Goal: Obtain resource: Download file/media

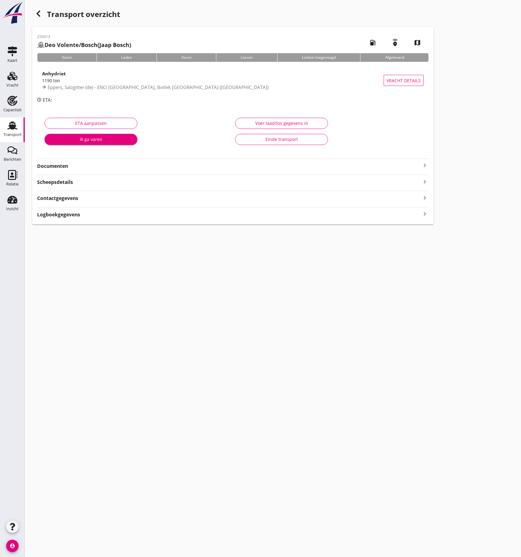
click at [7, 127] on icon "Transport" at bounding box center [12, 126] width 10 height 10
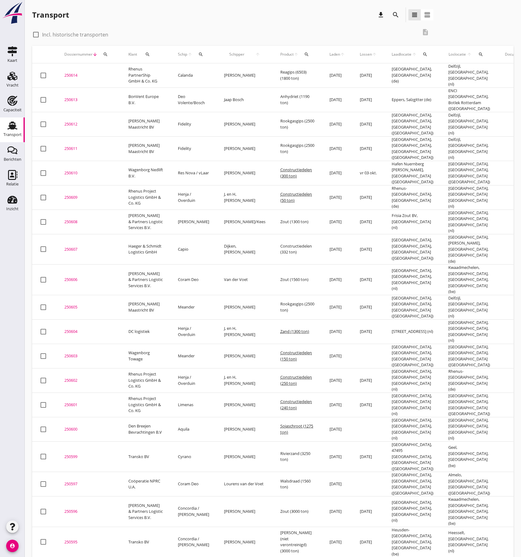
click at [304, 55] on icon "search" at bounding box center [306, 54] width 5 height 5
click at [295, 70] on input "Zoeken op product..." at bounding box center [314, 72] width 64 height 10
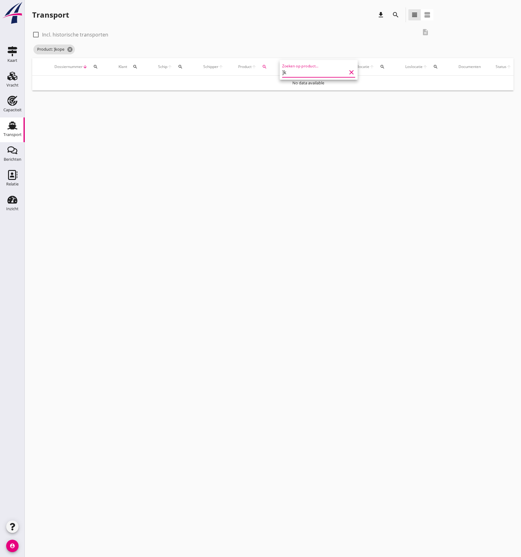
type input "]"
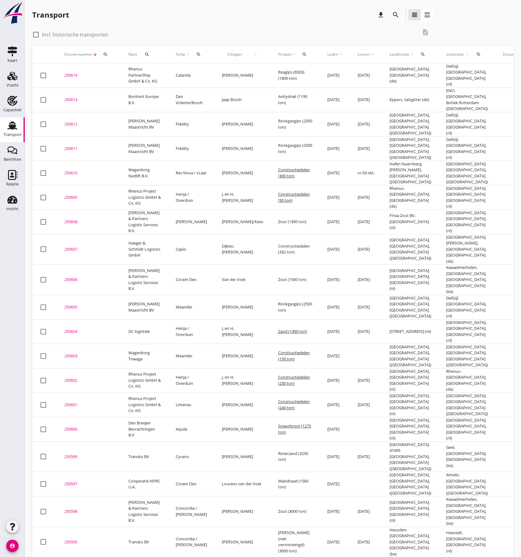
click at [36, 35] on div at bounding box center [36, 34] width 11 height 11
checkbox input "true"
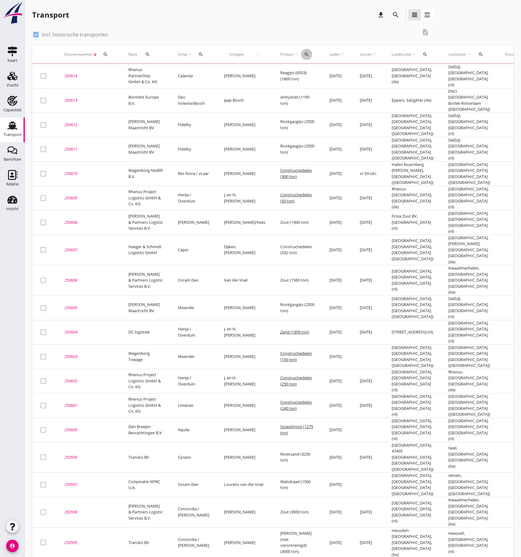
click at [304, 55] on icon "search" at bounding box center [306, 54] width 5 height 5
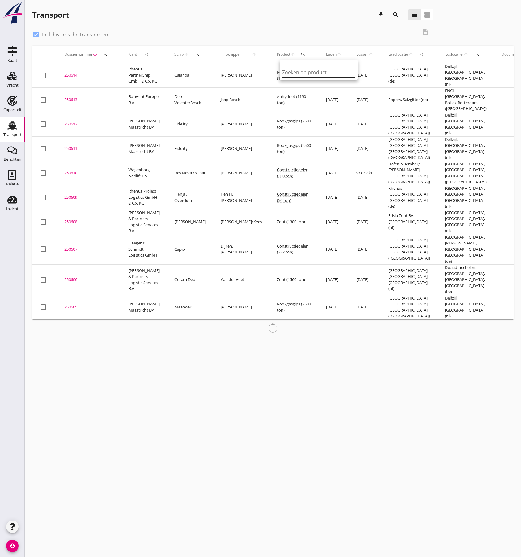
click at [294, 72] on input "Zoeken op product..." at bounding box center [314, 72] width 64 height 10
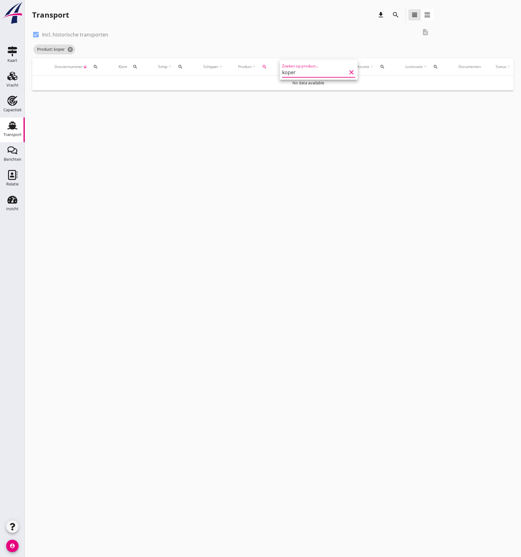
type input "koper"
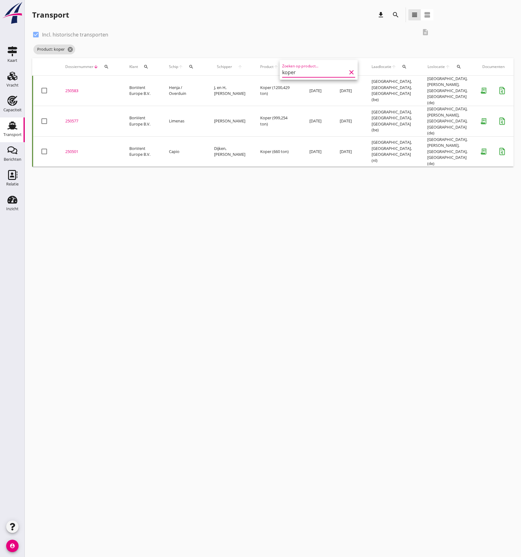
click at [70, 121] on div "250577" at bounding box center [89, 121] width 49 height 6
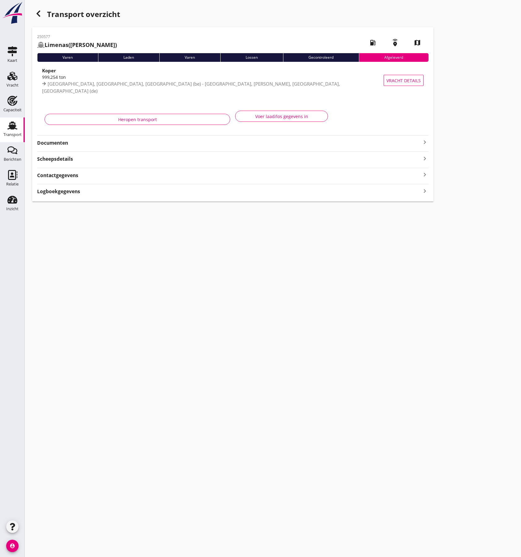
click at [109, 145] on strong "Documenten" at bounding box center [229, 142] width 384 height 7
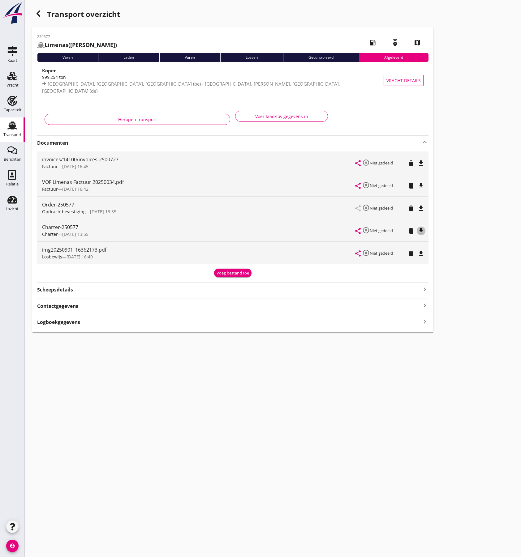
click at [422, 232] on icon "file_download" at bounding box center [420, 230] width 7 height 7
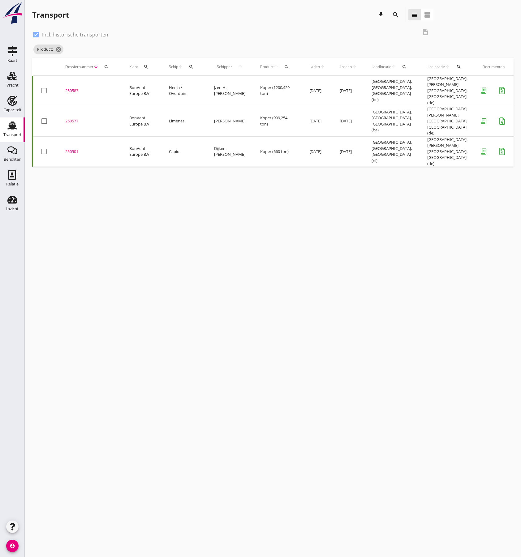
click at [76, 91] on div "250583" at bounding box center [89, 91] width 49 height 6
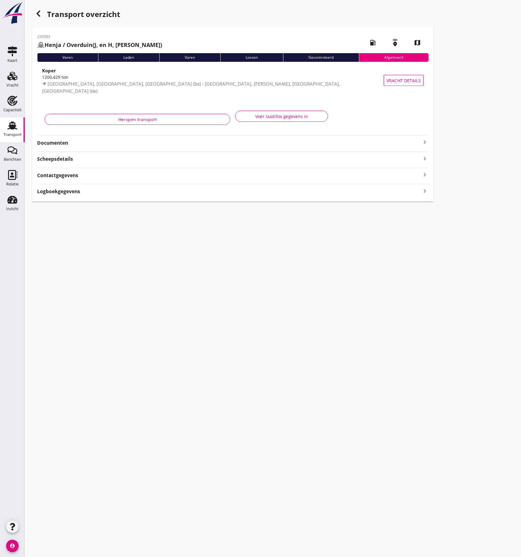
click at [167, 142] on strong "Documenten" at bounding box center [229, 142] width 384 height 7
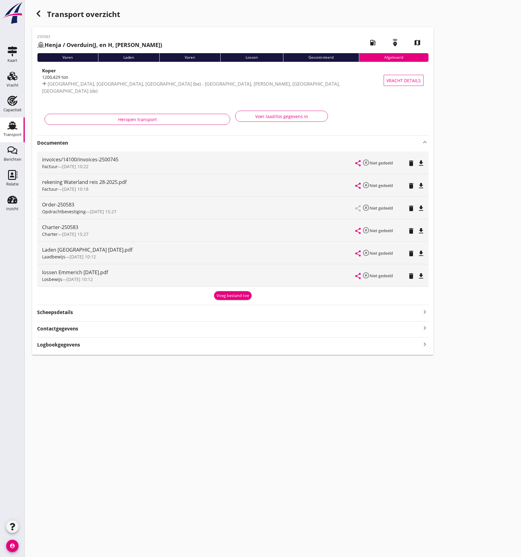
click at [420, 229] on icon "file_download" at bounding box center [420, 230] width 7 height 7
click at [11, 130] on div "Transport" at bounding box center [12, 134] width 18 height 9
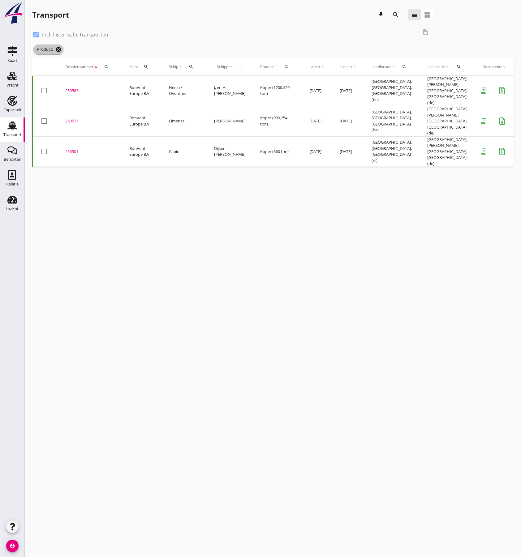
click at [58, 51] on icon "cancel" at bounding box center [58, 49] width 6 height 6
